Goal: Task Accomplishment & Management: Use online tool/utility

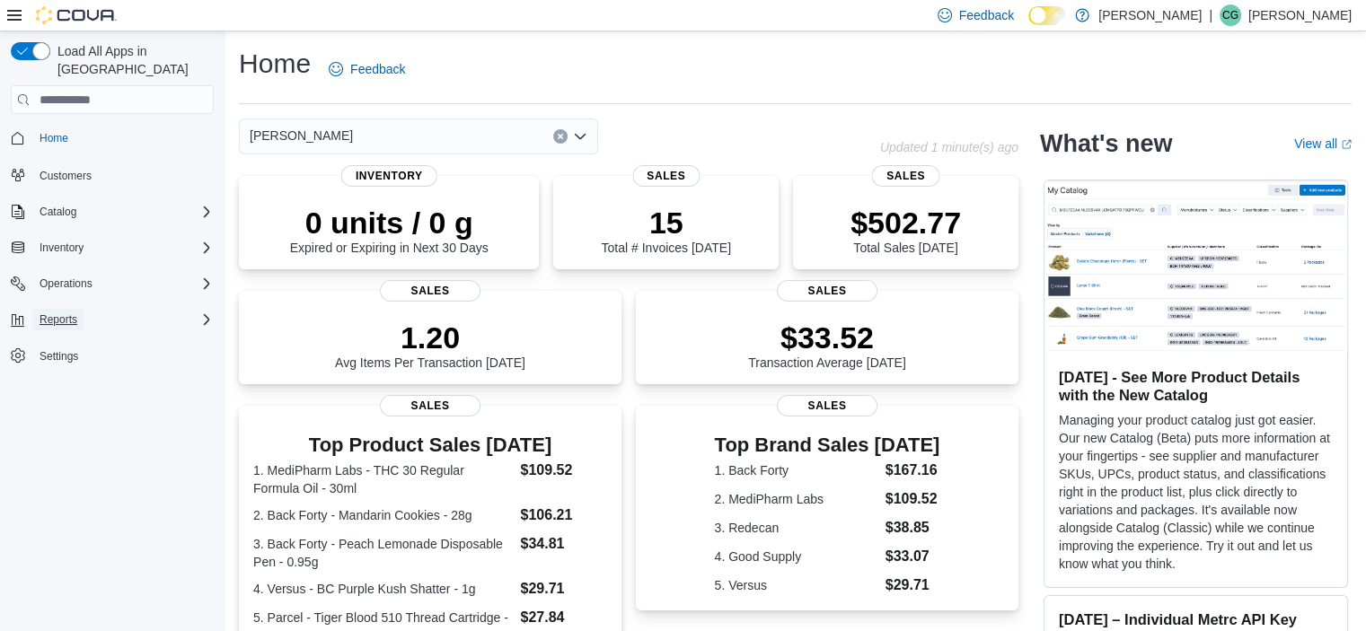
click at [74, 312] on span "Reports" at bounding box center [59, 320] width 38 height 22
click at [65, 388] on span "Reports" at bounding box center [51, 395] width 38 height 14
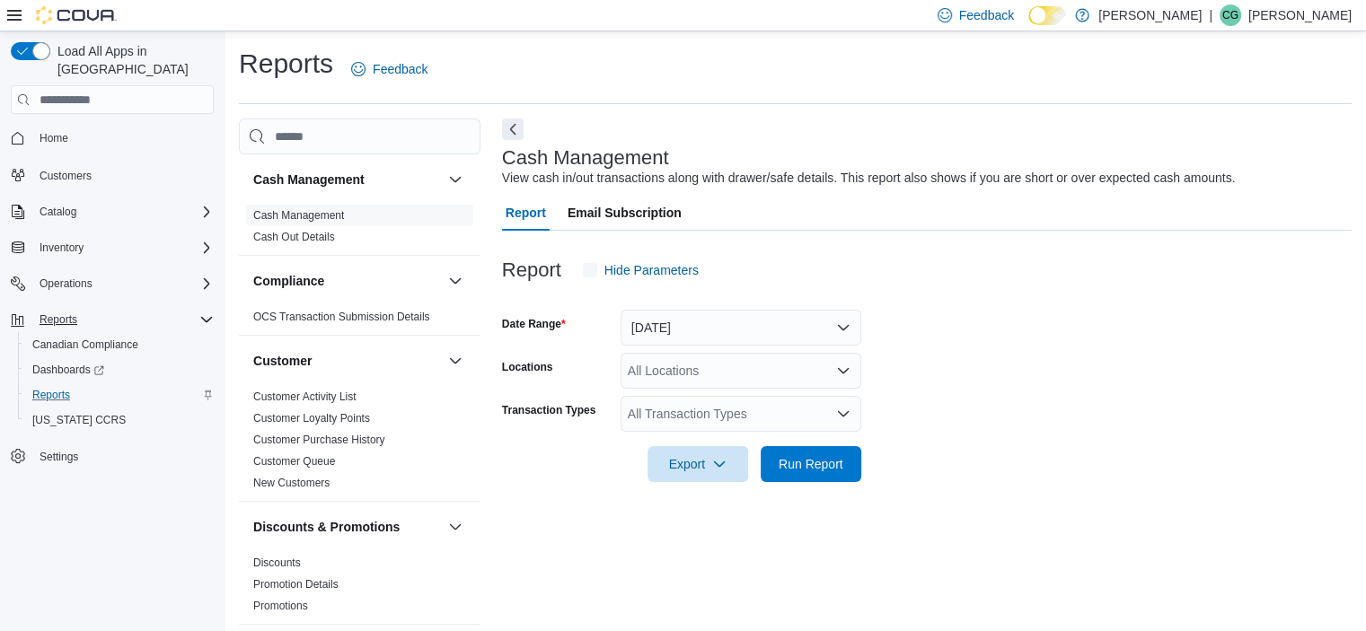
scroll to position [11, 0]
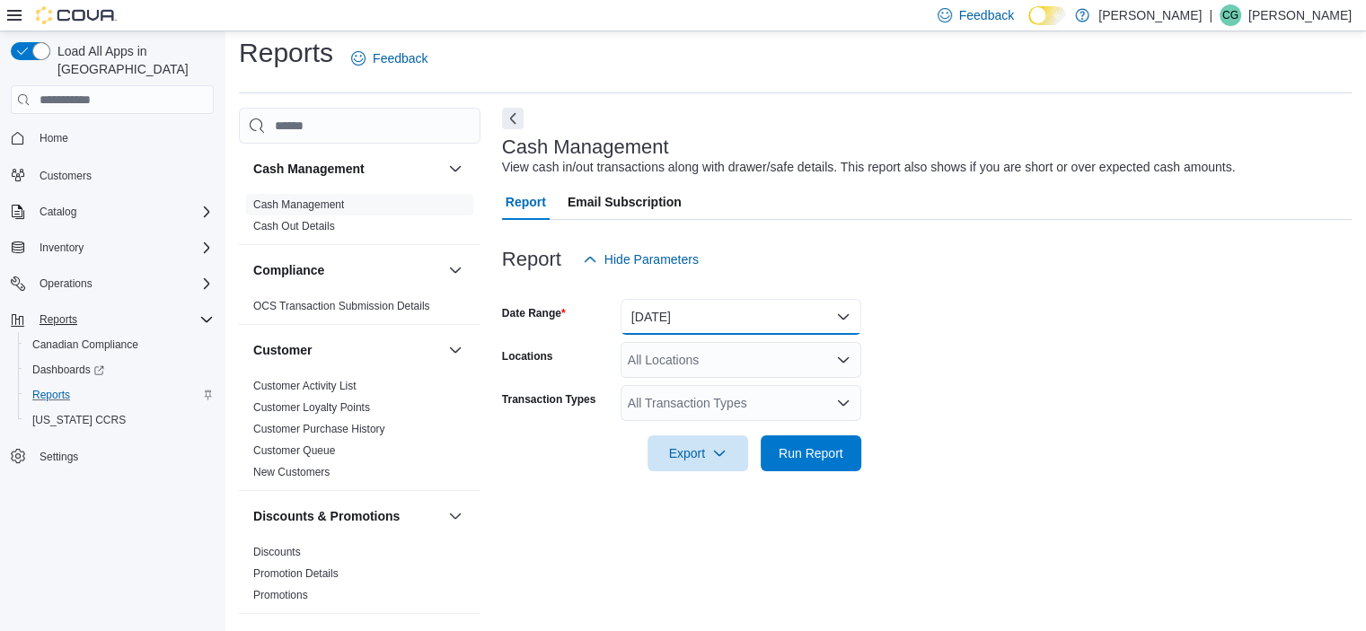
click at [717, 313] on button "[DATE]" at bounding box center [741, 317] width 241 height 36
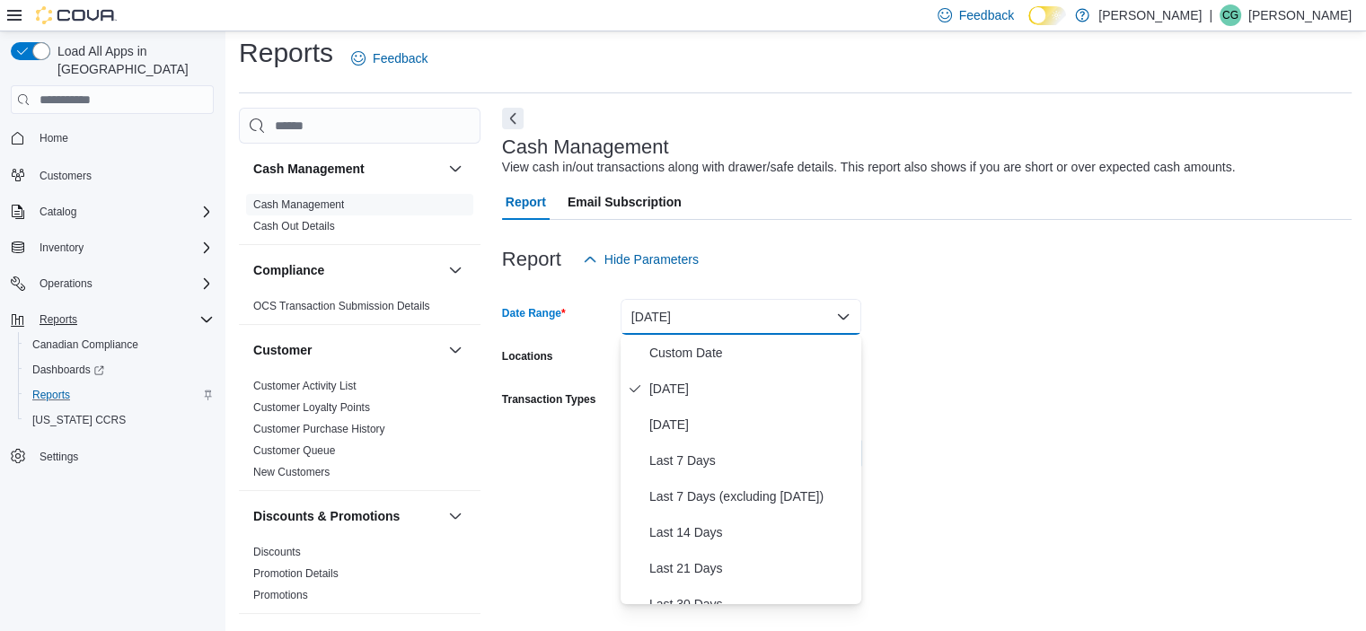
click at [704, 222] on div at bounding box center [926, 231] width 849 height 22
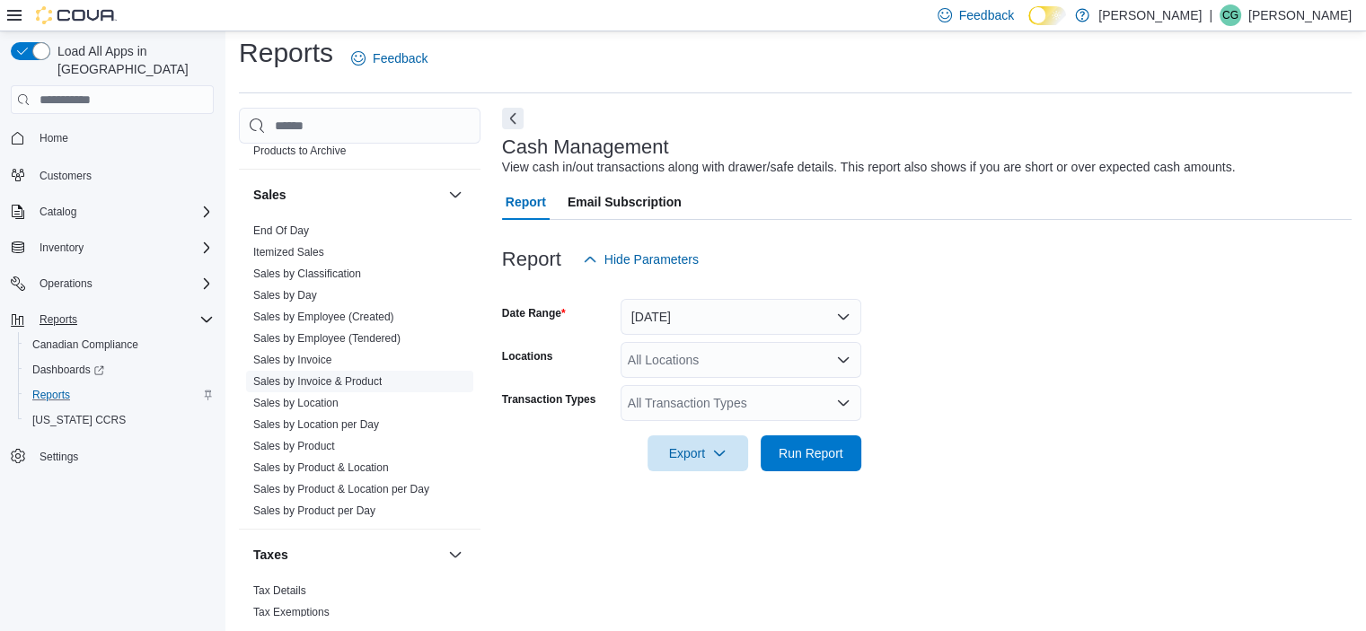
scroll to position [1224, 0]
click at [295, 232] on link "End Of Day" at bounding box center [281, 232] width 56 height 13
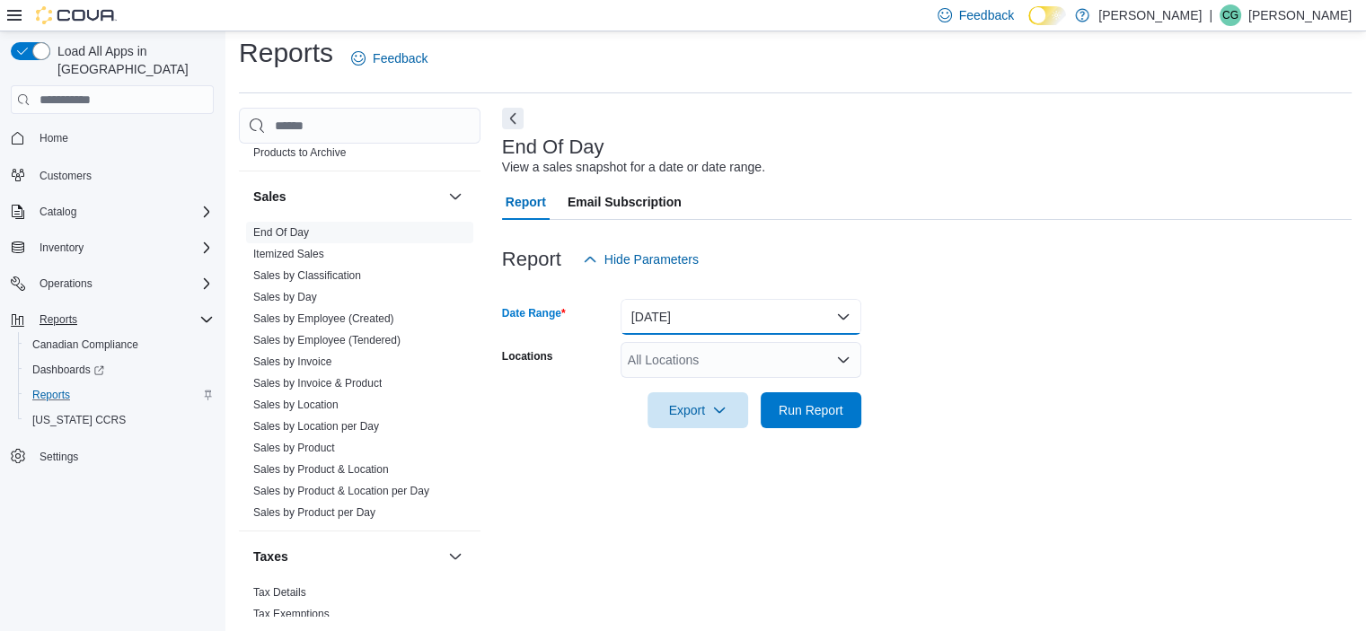
click at [774, 313] on button "[DATE]" at bounding box center [741, 317] width 241 height 36
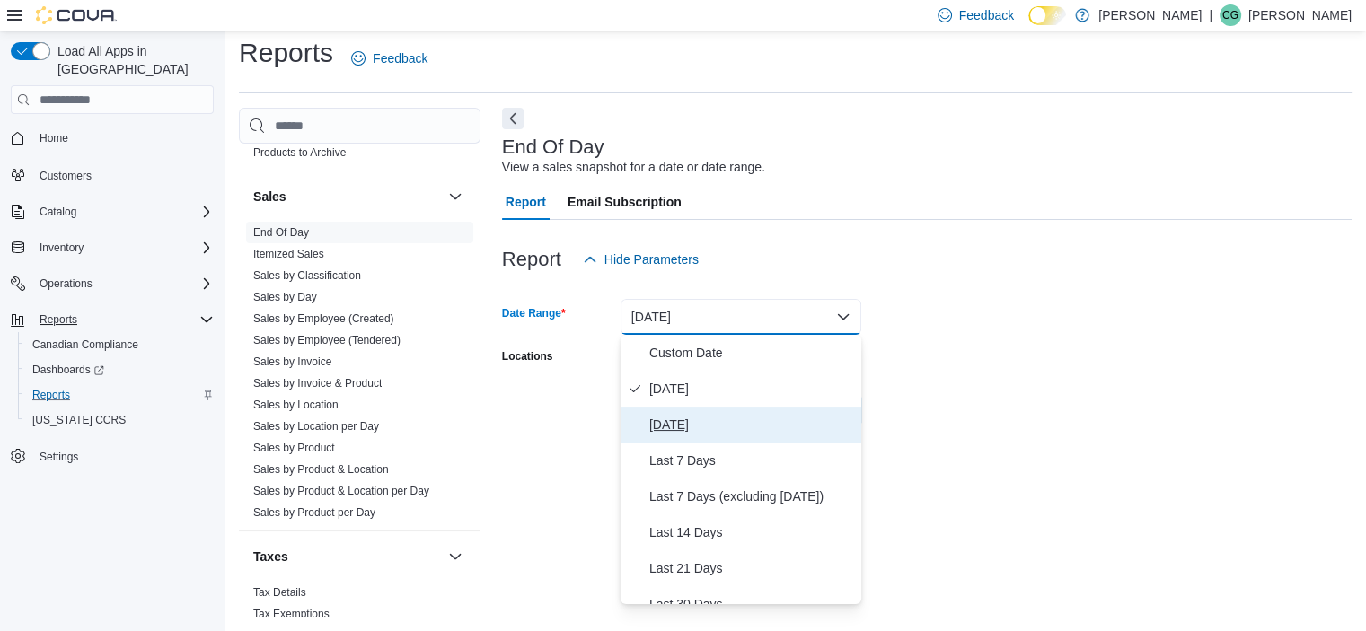
click at [710, 424] on span "[DATE]" at bounding box center [751, 425] width 205 height 22
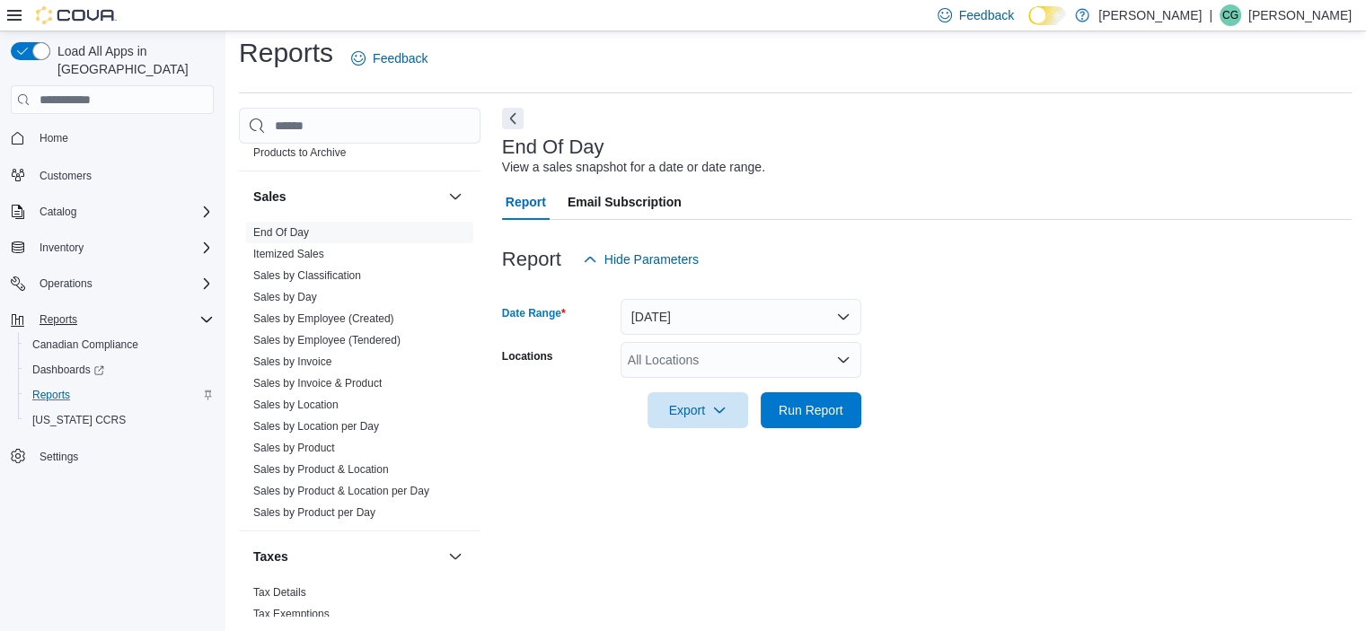
click at [671, 369] on div "All Locations" at bounding box center [741, 360] width 241 height 36
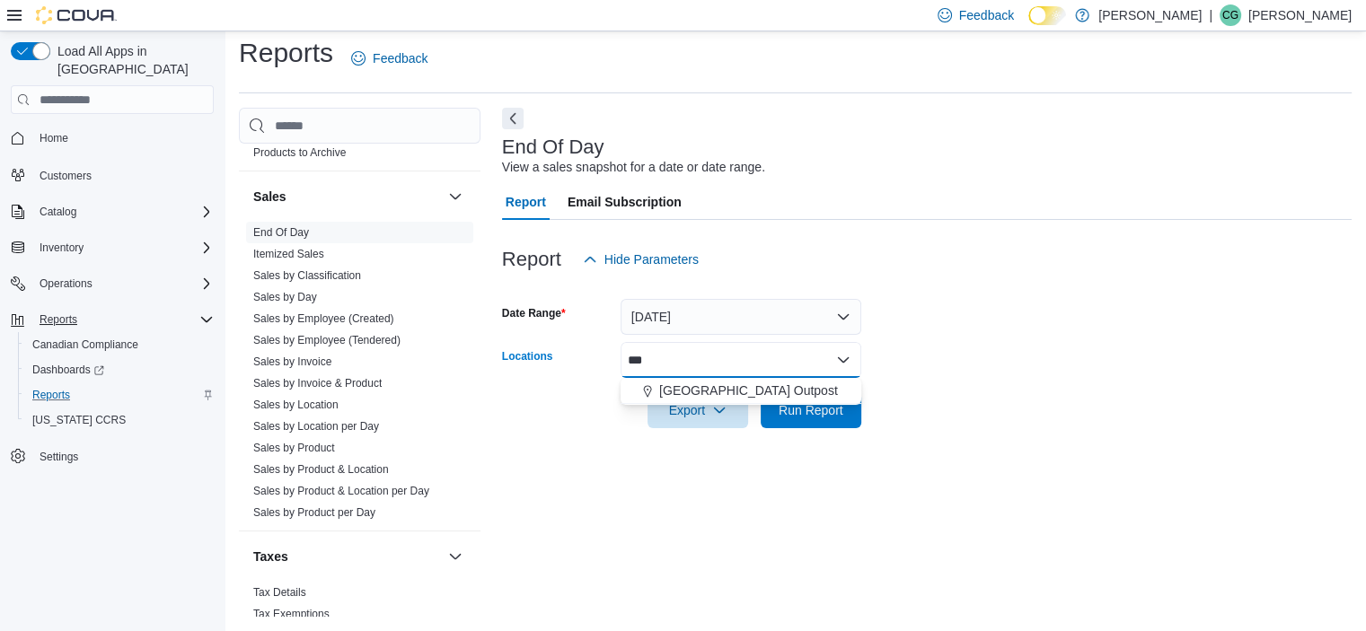
type input "***"
click at [683, 395] on span "[GEOGRAPHIC_DATA] Outpost" at bounding box center [748, 391] width 179 height 18
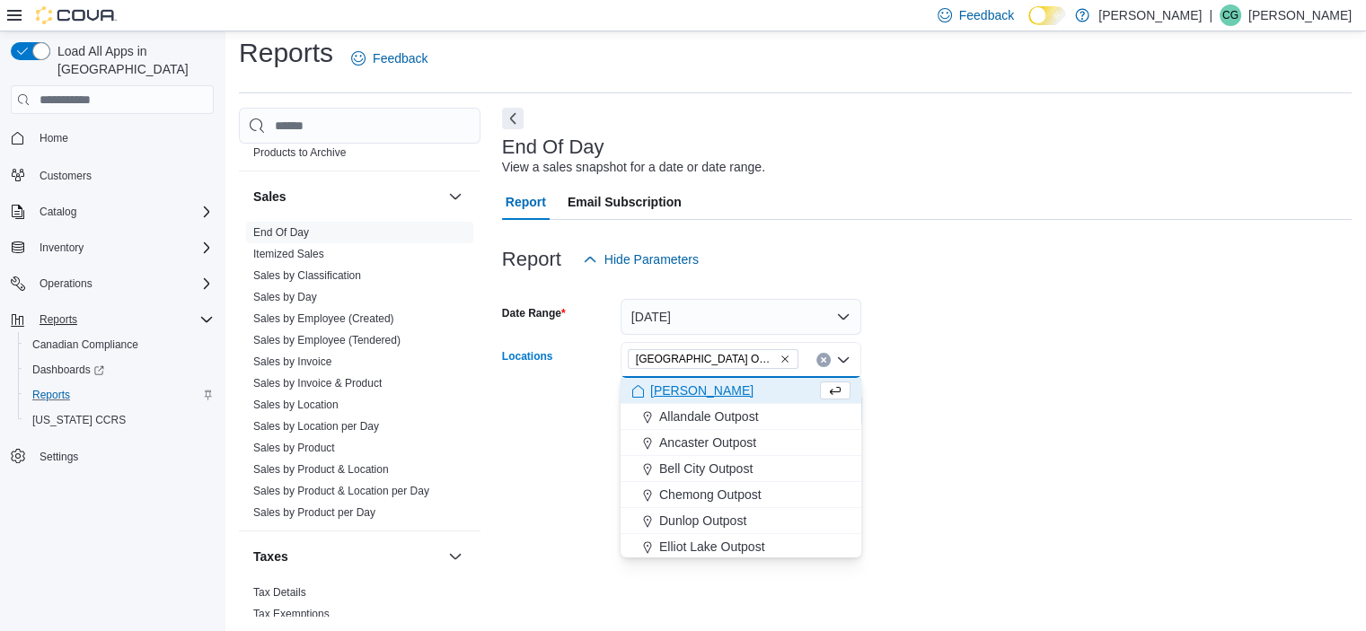
click at [1074, 286] on div at bounding box center [926, 288] width 849 height 22
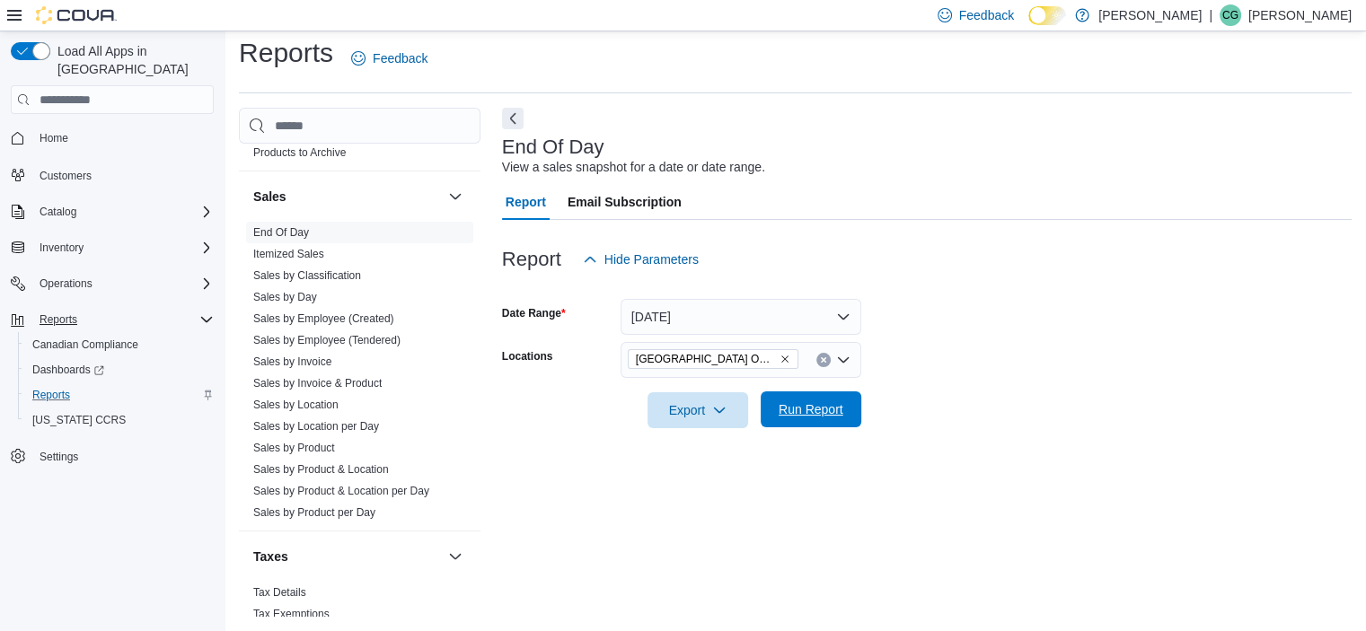
click at [808, 398] on span "Run Report" at bounding box center [810, 410] width 79 height 36
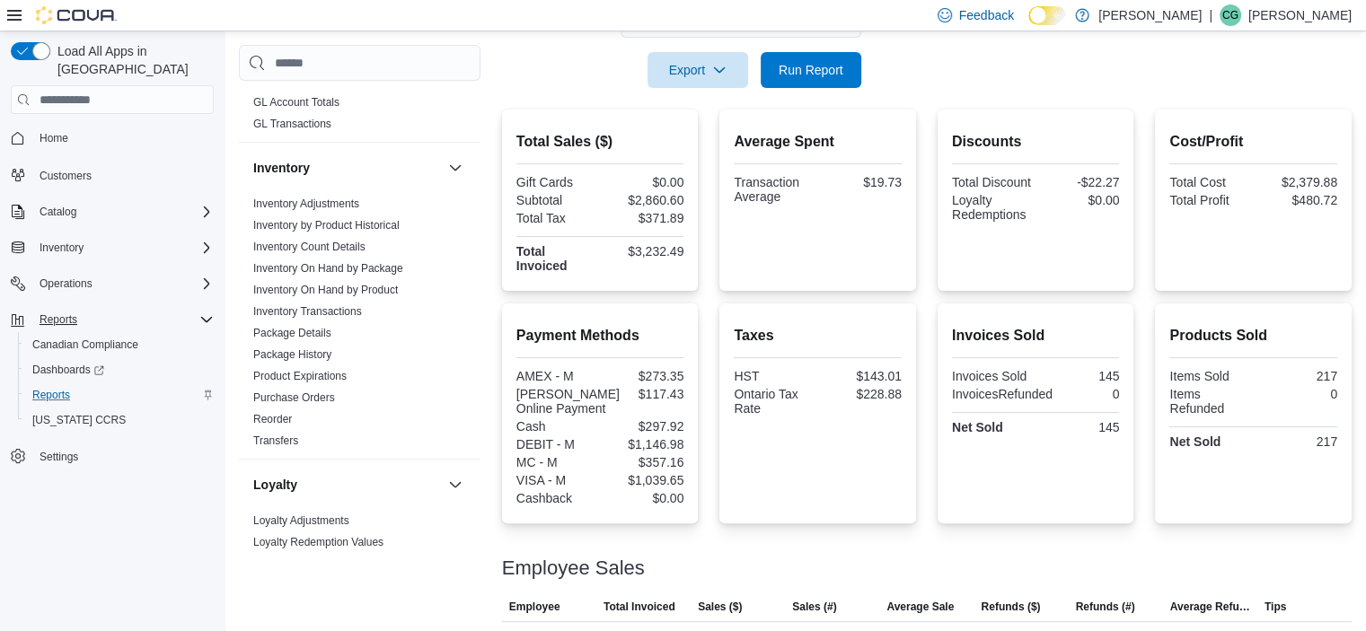
scroll to position [509, 0]
drag, startPoint x: 758, startPoint y: 207, endPoint x: 366, endPoint y: 264, distance: 395.6
click at [366, 264] on link "Inventory On Hand by Package" at bounding box center [328, 269] width 150 height 13
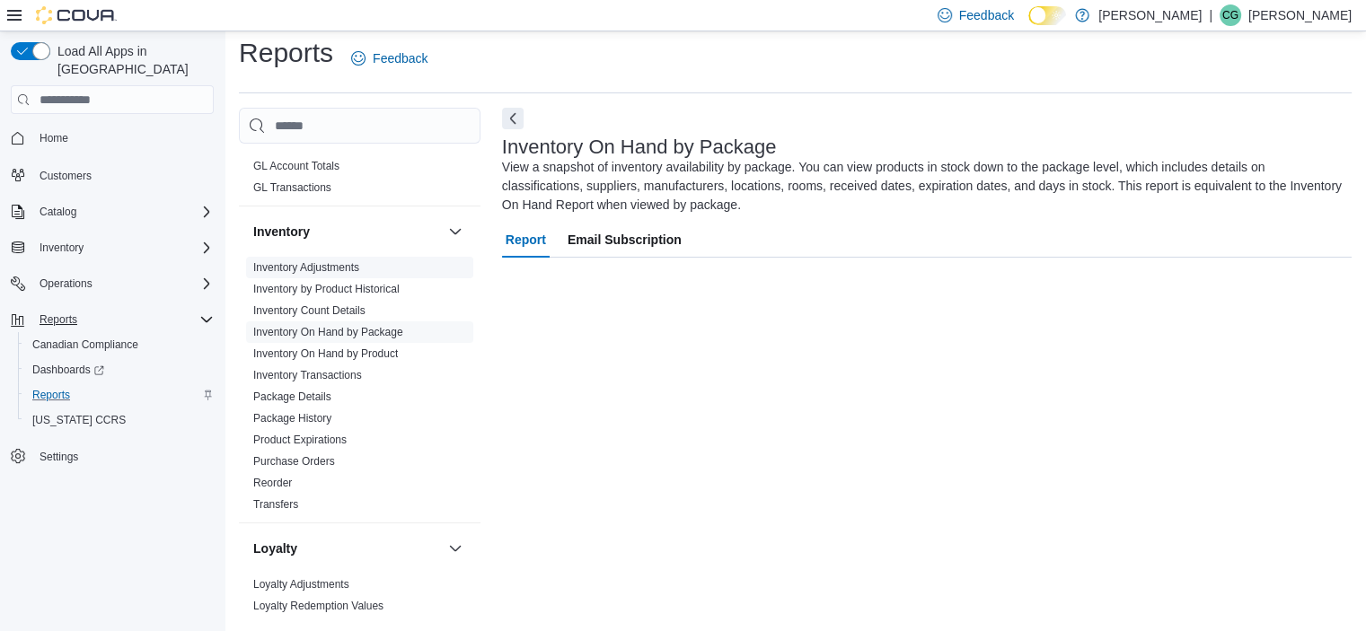
scroll to position [11, 0]
click at [366, 264] on span "Inventory Adjustments" at bounding box center [359, 268] width 227 height 22
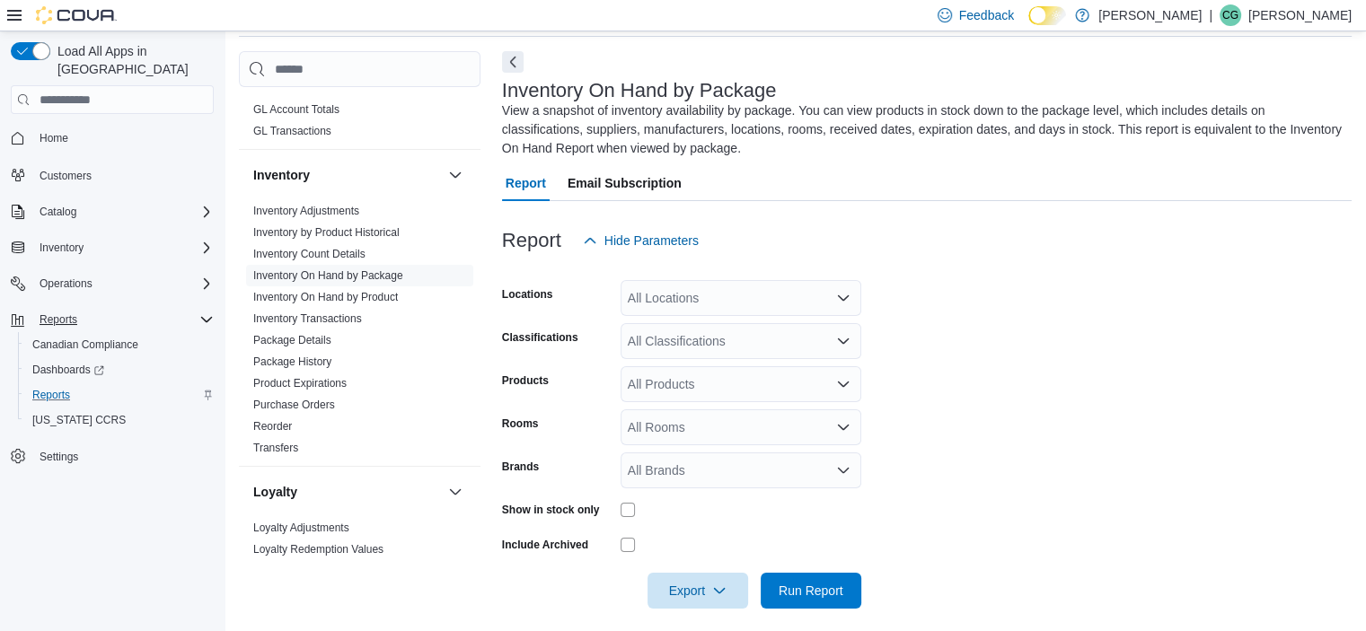
scroll to position [80, 0]
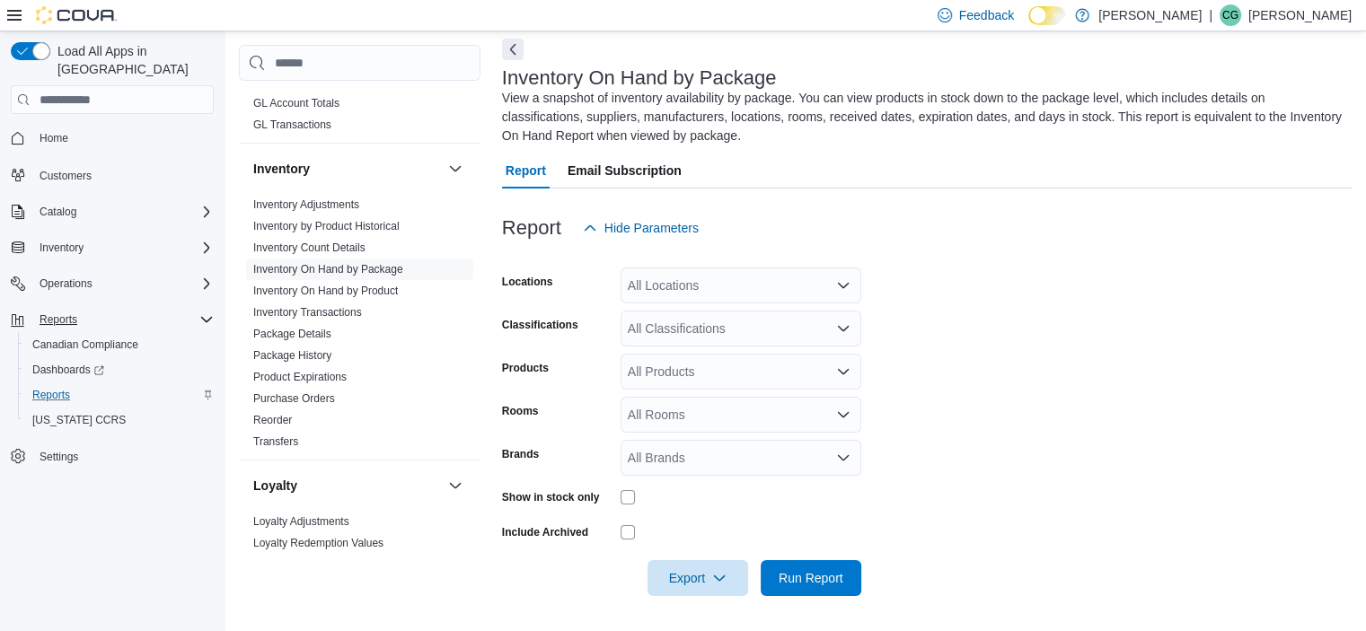
click at [679, 284] on div "All Locations" at bounding box center [741, 286] width 241 height 36
type input "***"
click at [714, 322] on span "[GEOGRAPHIC_DATA] Outpost" at bounding box center [748, 316] width 179 height 18
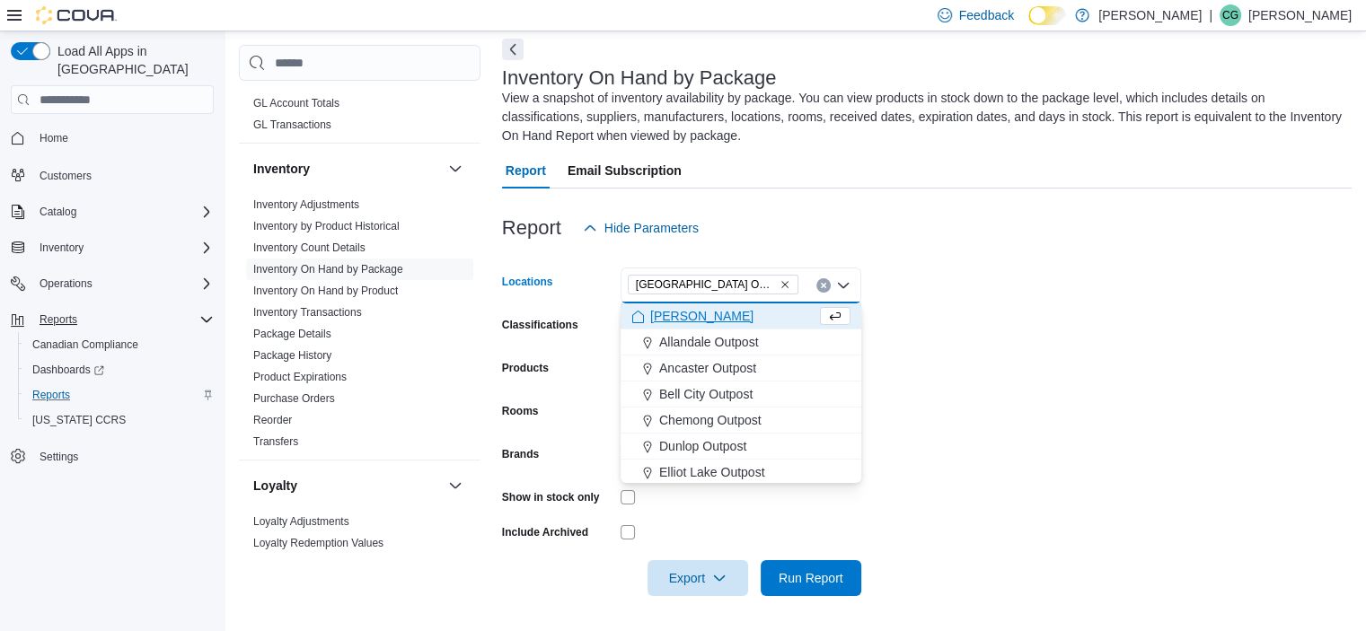
click at [1013, 260] on div at bounding box center [926, 257] width 849 height 22
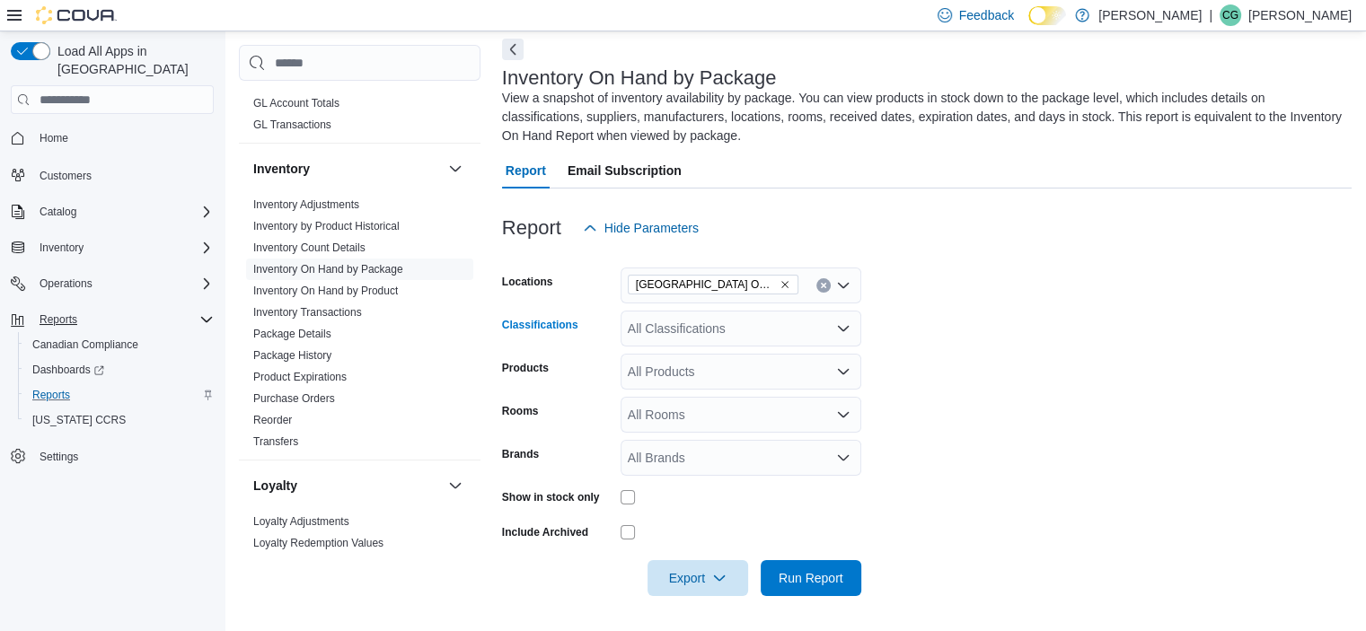
click at [686, 330] on div "All Classifications" at bounding box center [741, 329] width 241 height 36
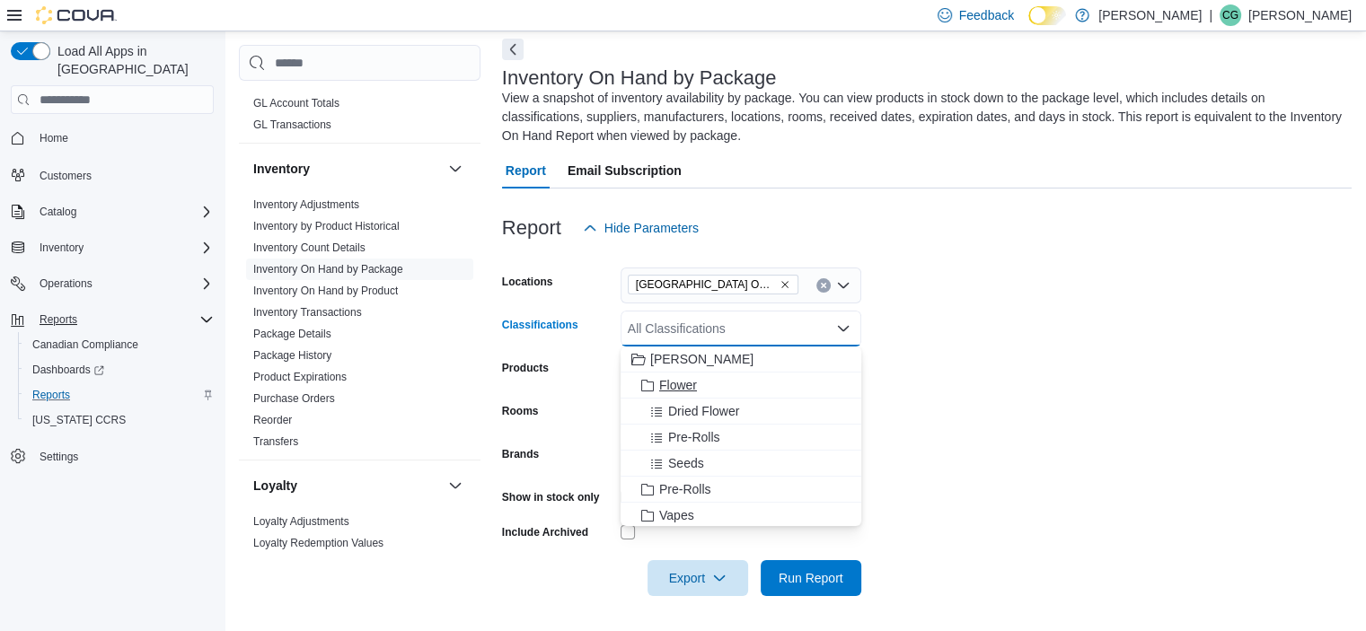
click at [690, 388] on span "Flower" at bounding box center [678, 385] width 38 height 18
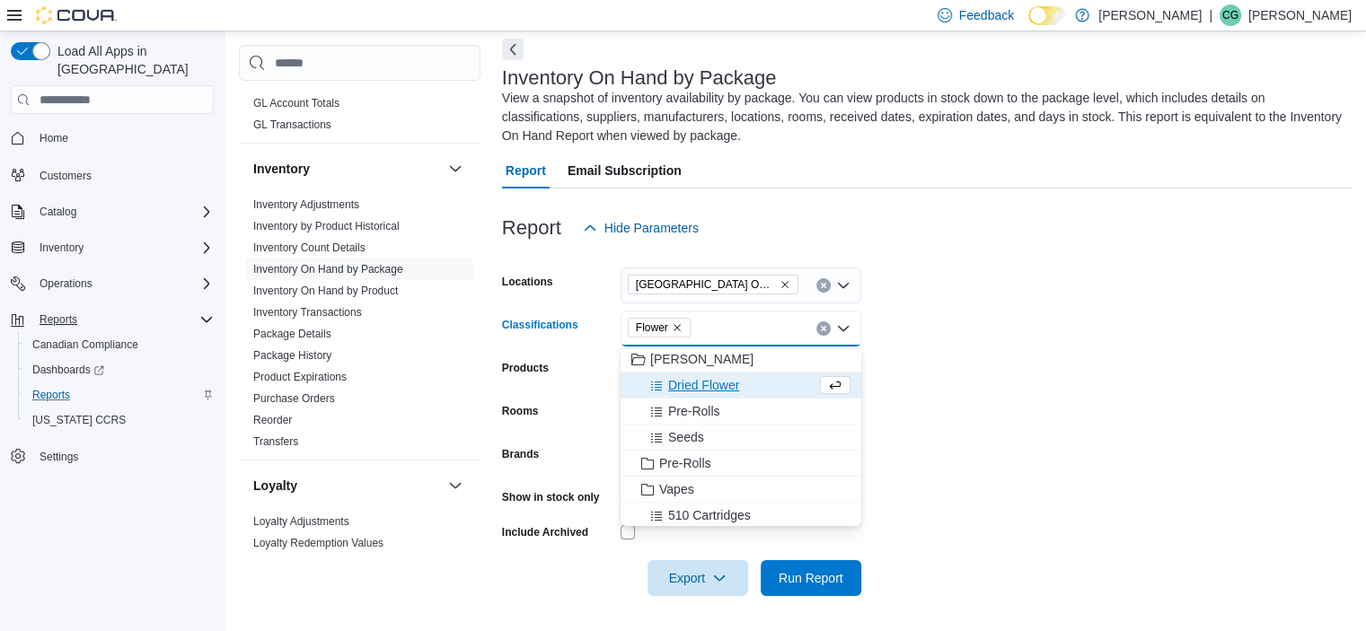
click at [678, 328] on icon "Remove Flower from selection in this group" at bounding box center [676, 327] width 7 height 7
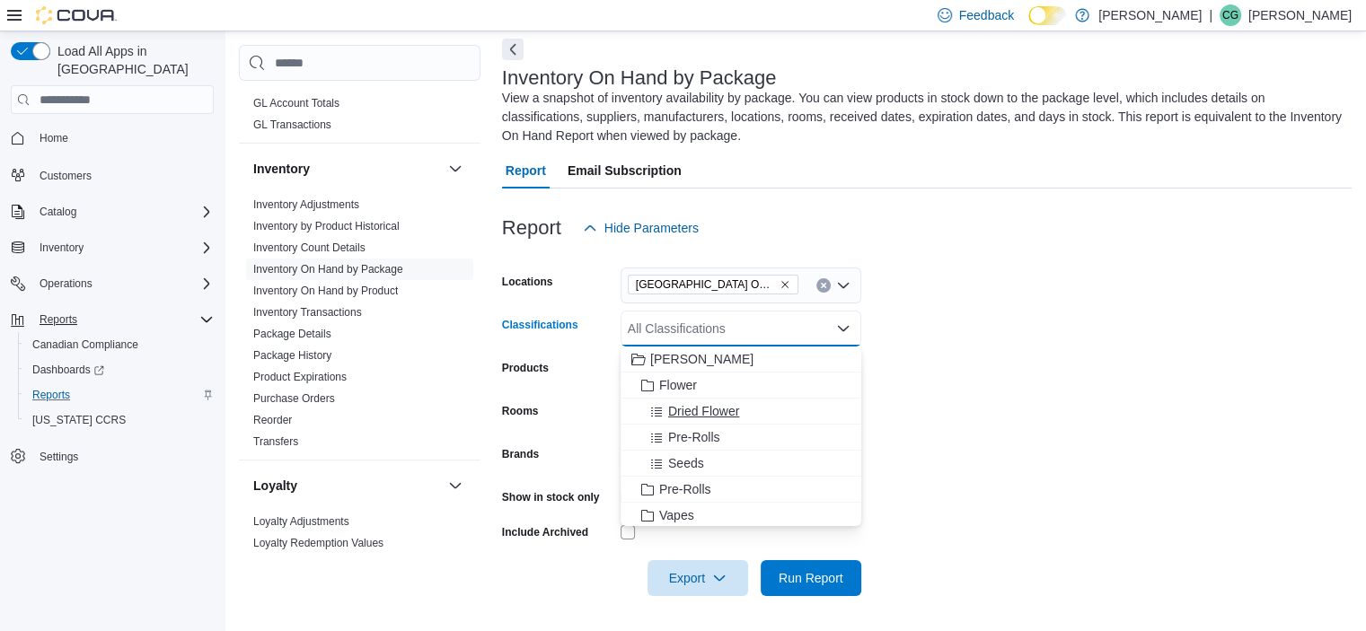
click at [693, 405] on span "Dried Flower" at bounding box center [703, 411] width 71 height 18
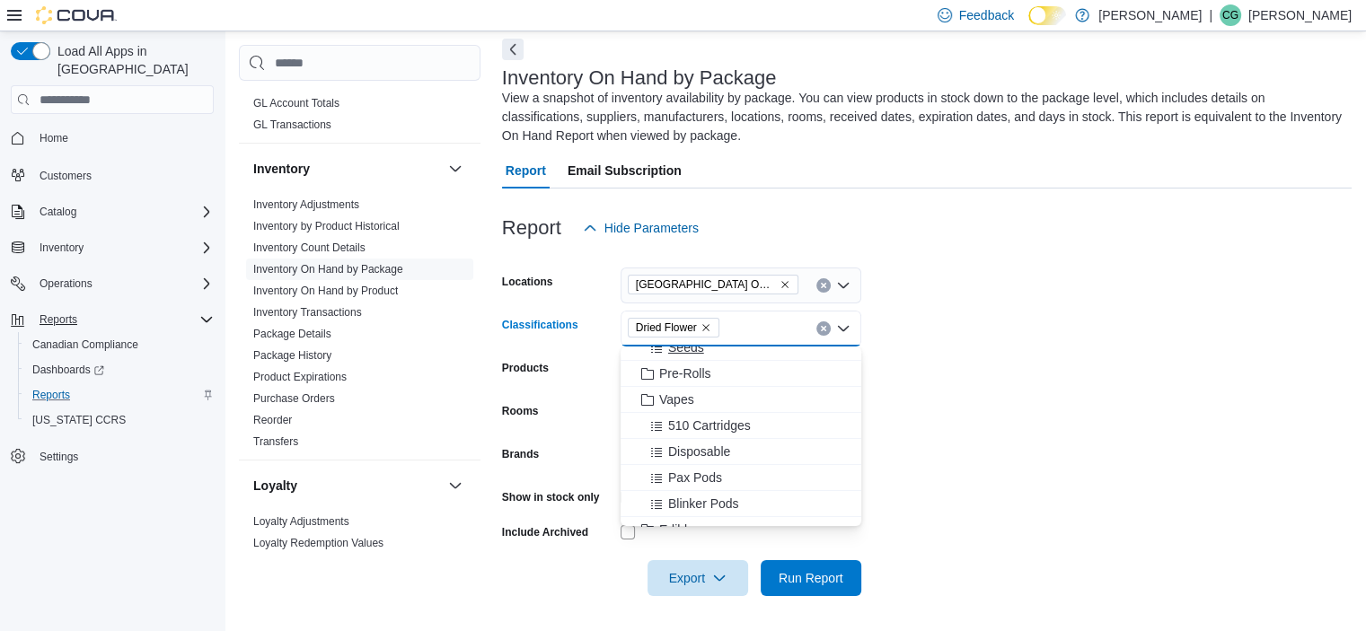
scroll to position [90, 0]
click at [668, 392] on span "Vapes" at bounding box center [676, 400] width 35 height 18
click at [710, 481] on div "Topicals" at bounding box center [740, 487] width 219 height 18
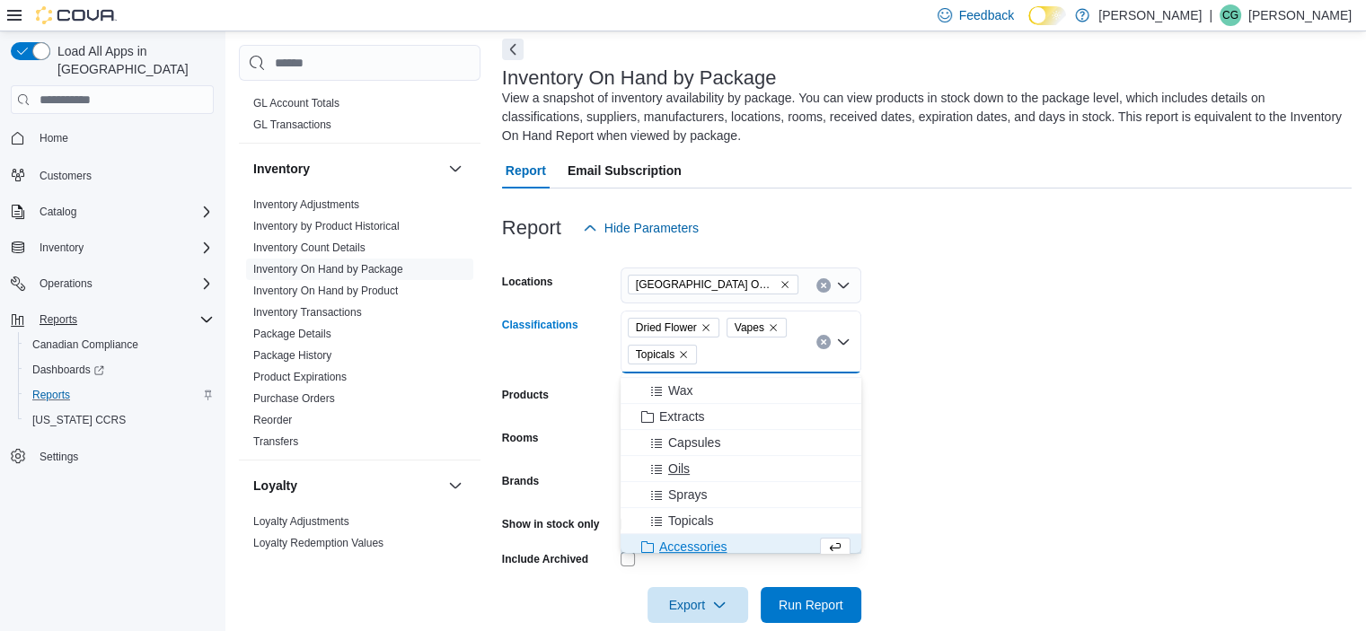
scroll to position [620, 0]
click at [682, 411] on span "Extracts" at bounding box center [682, 418] width 46 height 18
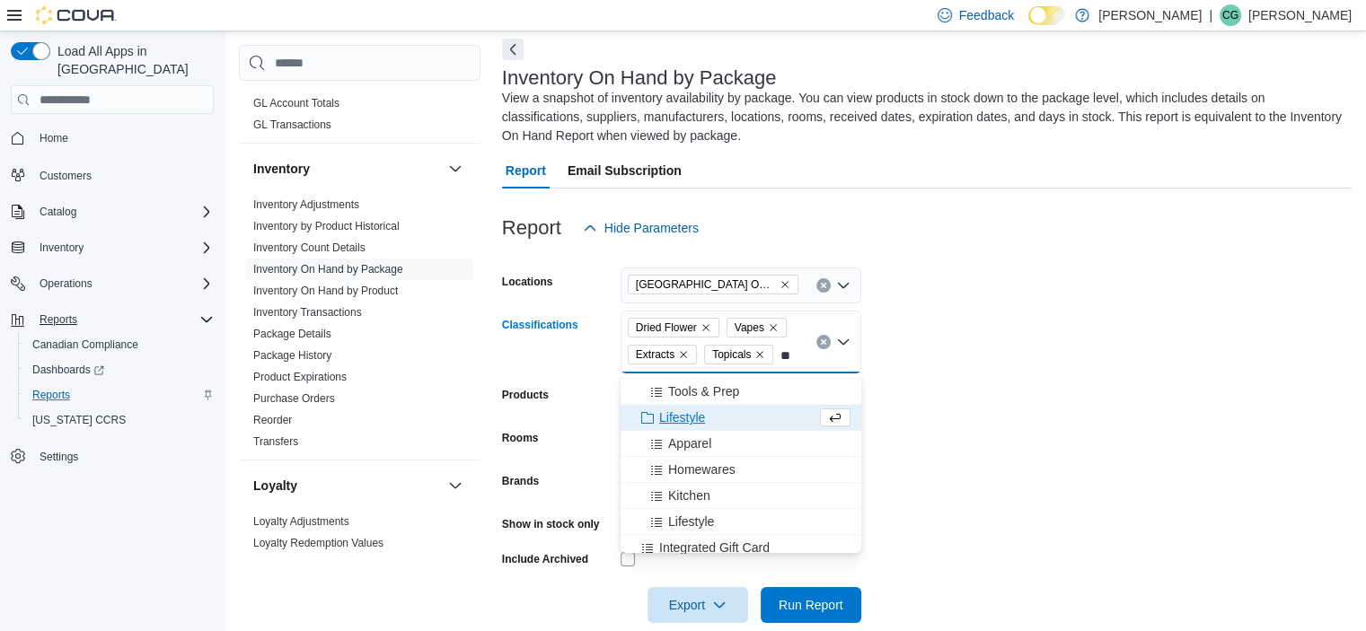
scroll to position [0, 0]
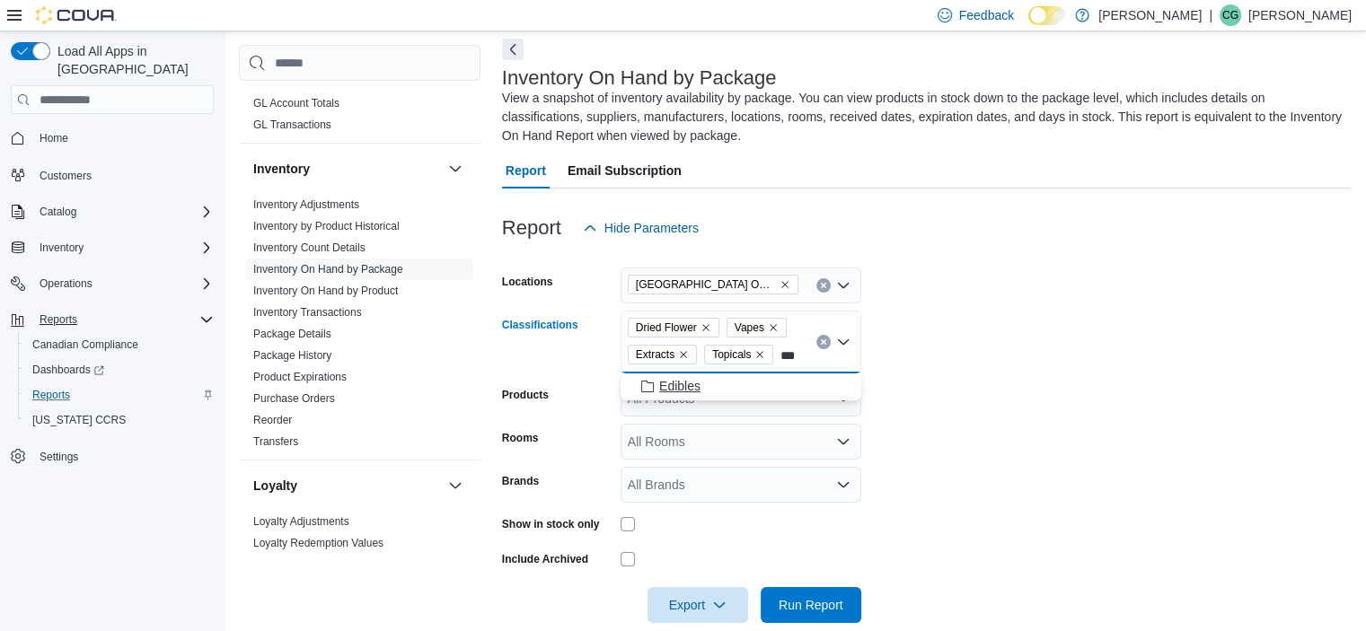
type input "***"
click at [697, 387] on span "Edibles" at bounding box center [679, 386] width 41 height 18
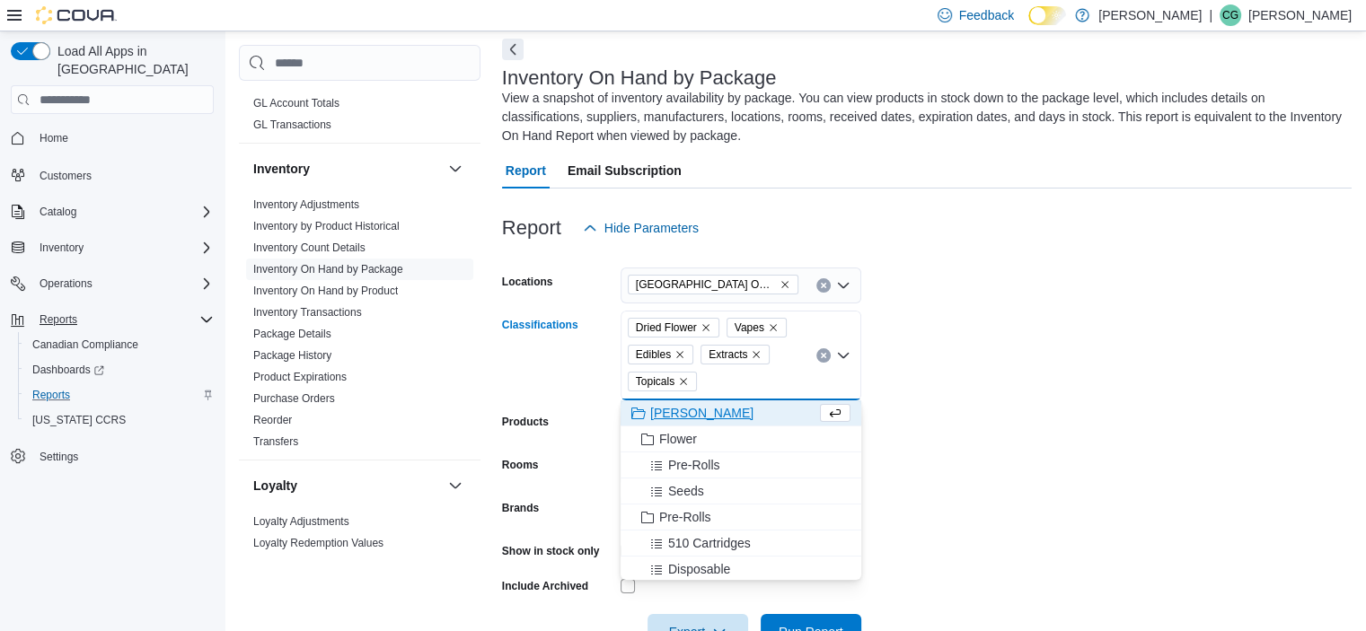
click at [1043, 325] on form "Locations [GEOGRAPHIC_DATA] Outpost Classifications Dried Flower Vapes Edibles …" at bounding box center [926, 448] width 849 height 404
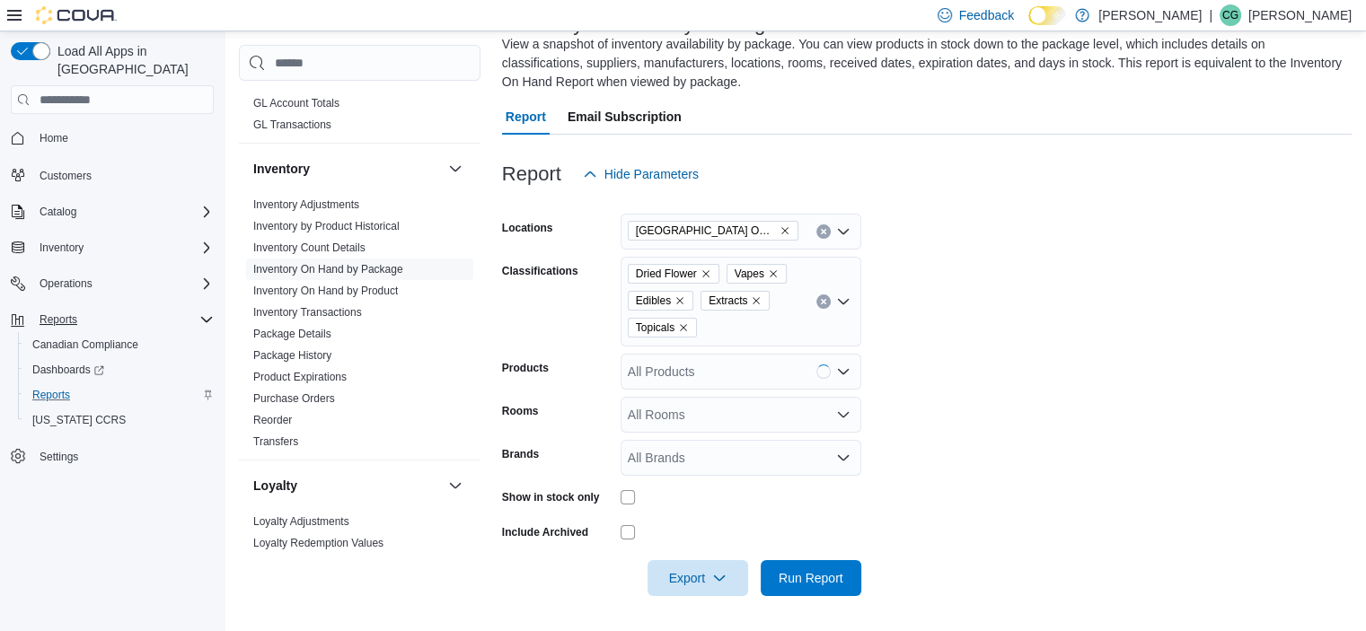
scroll to position [133, 0]
click at [819, 581] on span "Run Report" at bounding box center [811, 578] width 65 height 18
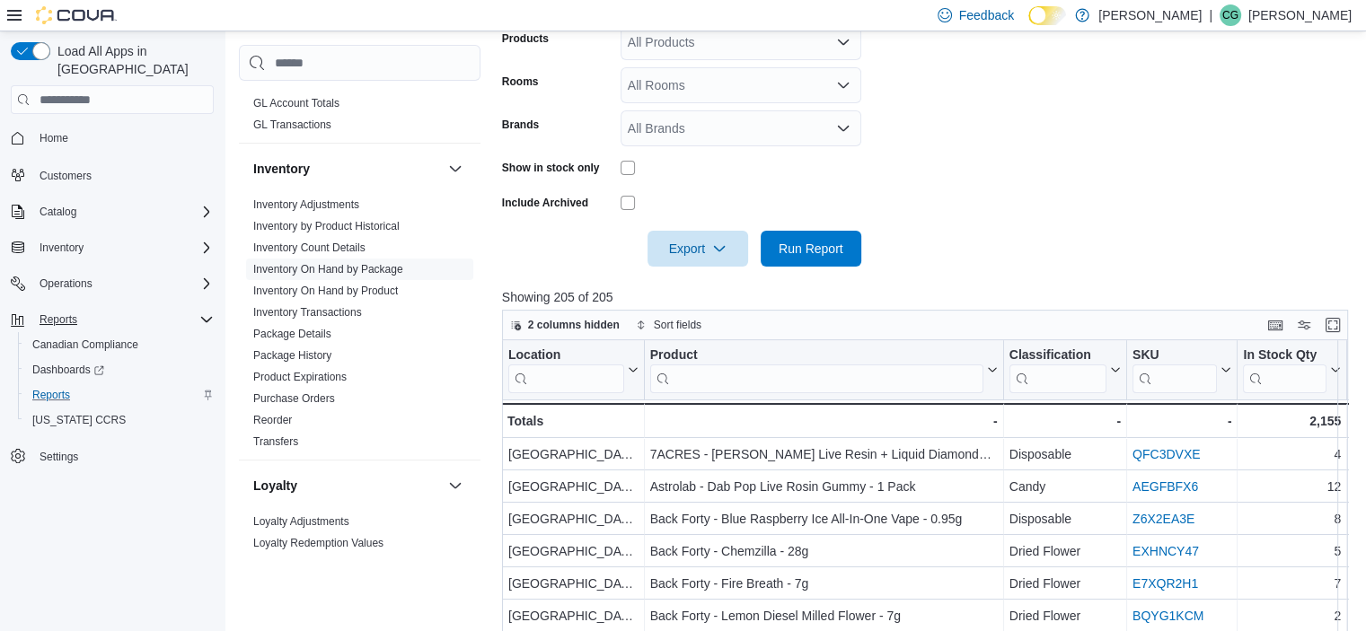
scroll to position [463, 0]
click at [731, 247] on span "Export" at bounding box center [697, 248] width 79 height 36
click at [723, 286] on span "Export to Excel" at bounding box center [700, 284] width 81 height 14
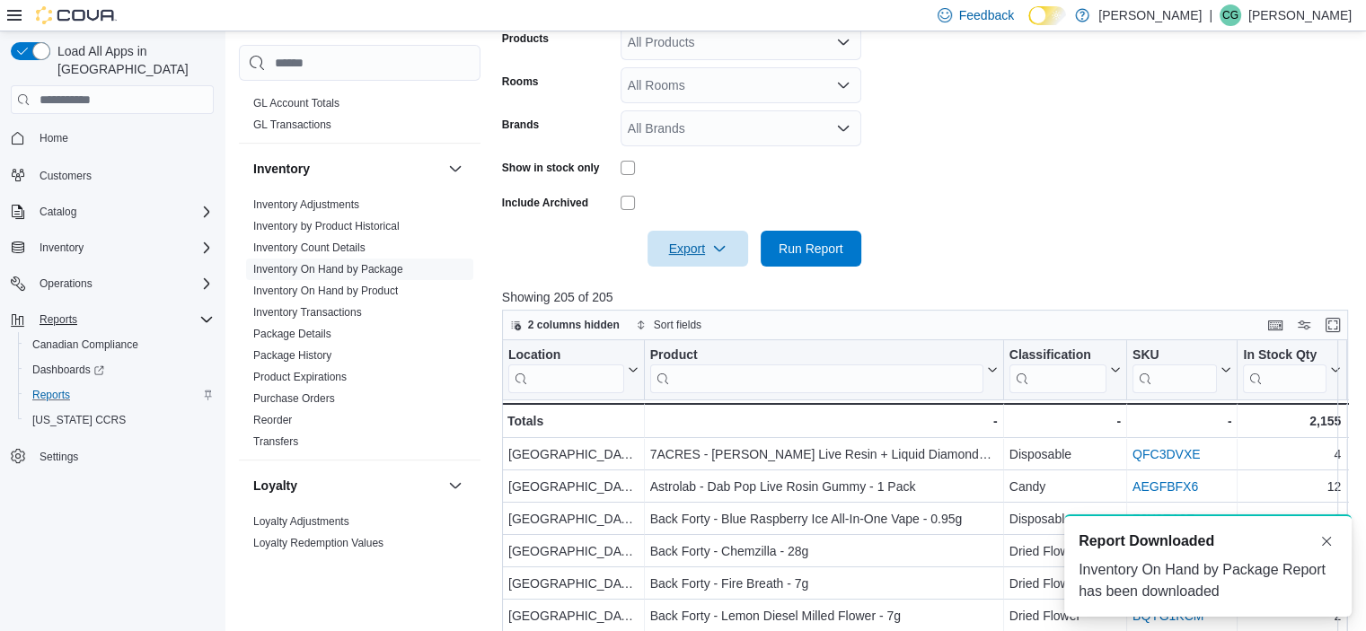
scroll to position [0, 0]
